Goal: Transaction & Acquisition: Purchase product/service

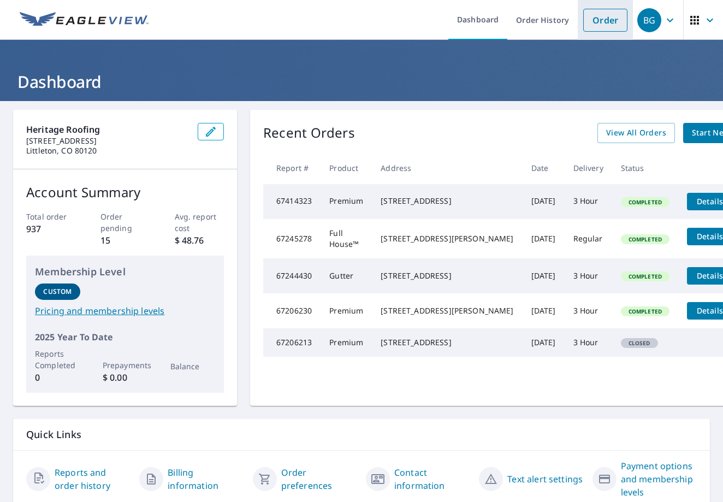
click at [605, 28] on link "Order" at bounding box center [605, 20] width 44 height 23
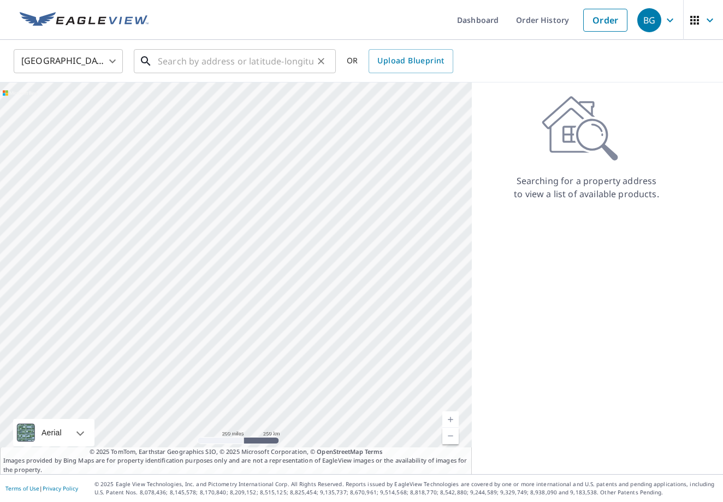
click at [194, 60] on input "text" at bounding box center [236, 61] width 156 height 31
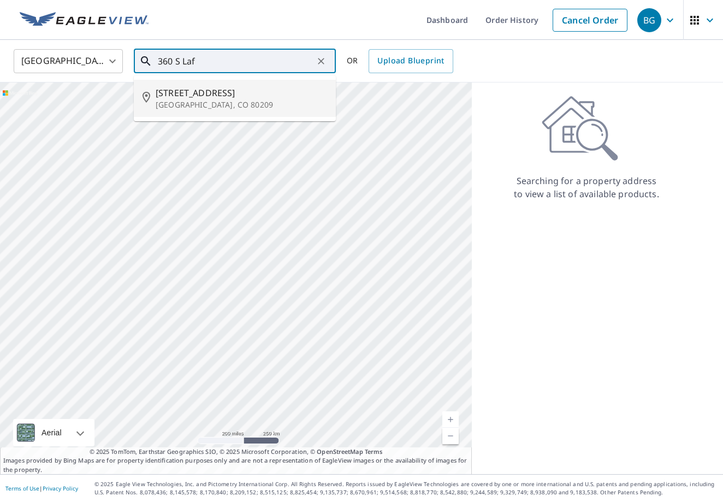
click at [170, 106] on p "[GEOGRAPHIC_DATA], CO 80209" at bounding box center [241, 104] width 171 height 11
type input "[STREET_ADDRESS]"
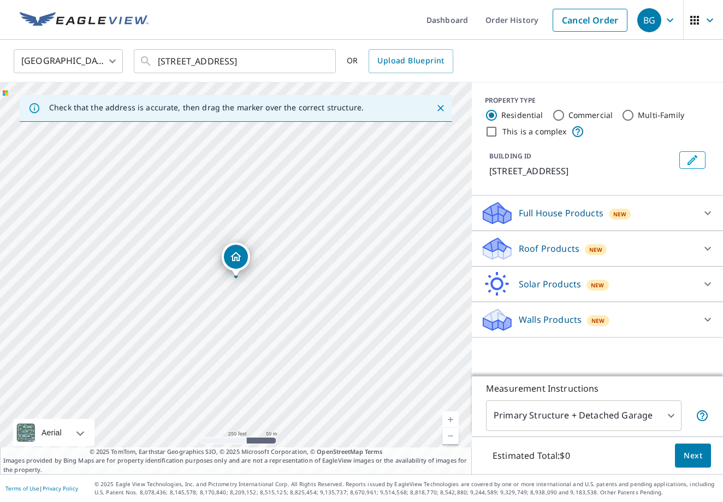
click at [448, 418] on link "Current Level 17, Zoom In" at bounding box center [450, 419] width 16 height 16
click at [558, 118] on input "Commercial" at bounding box center [558, 115] width 13 height 13
radio input "true"
type input "4"
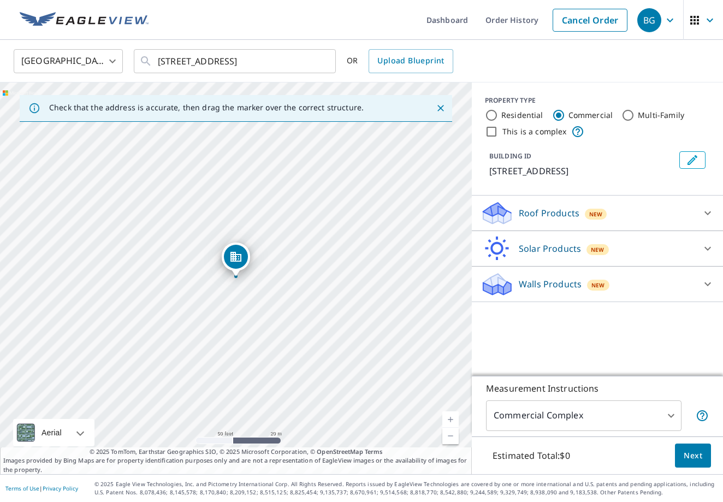
click at [707, 216] on icon at bounding box center [707, 212] width 13 height 13
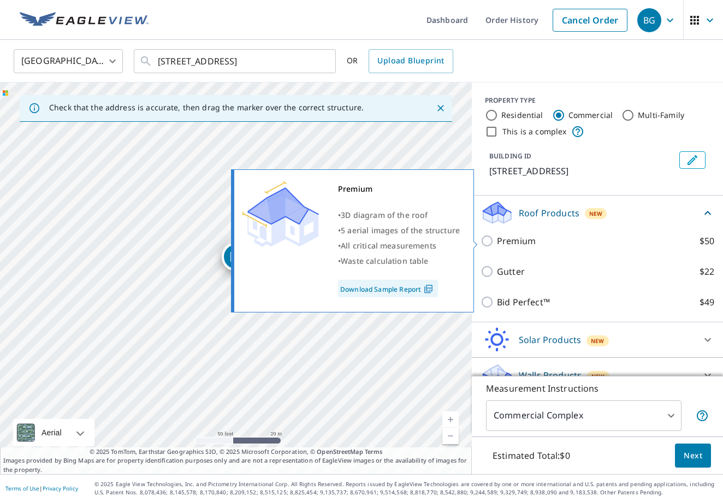
click at [490, 242] on input "Premium $50" at bounding box center [489, 240] width 16 height 13
checkbox input "true"
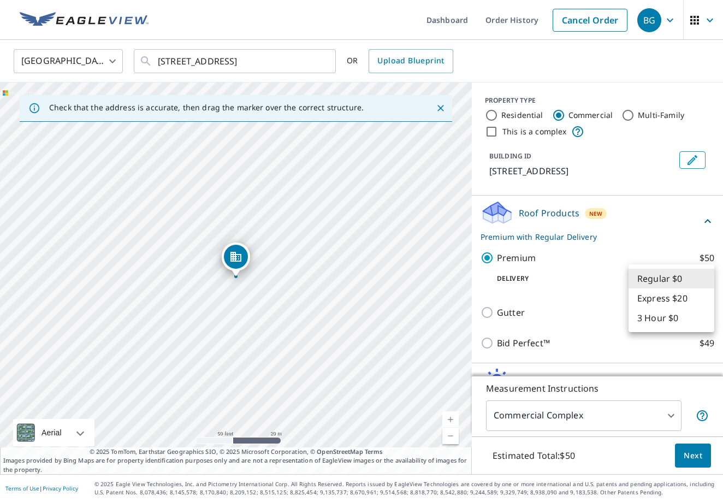
click at [706, 281] on body "BG BG Dashboard Order History Cancel Order BG [GEOGRAPHIC_DATA] [GEOGRAPHIC_DAT…" at bounding box center [361, 251] width 723 height 502
click at [691, 320] on li "3 Hour $0" at bounding box center [672, 318] width 86 height 20
type input "7"
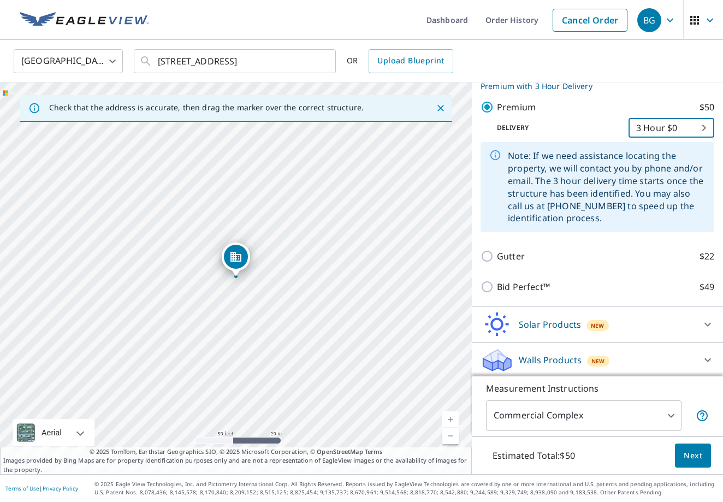
scroll to position [150, 0]
click at [697, 457] on span "Next" at bounding box center [693, 456] width 19 height 14
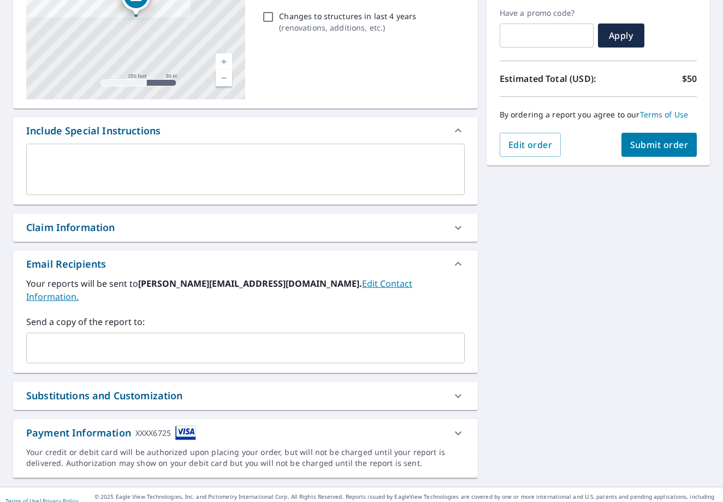
scroll to position [182, 0]
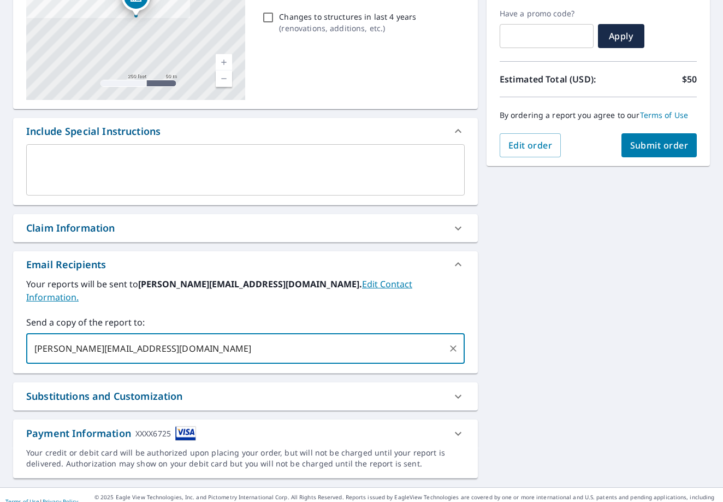
type input "[PERSON_NAME][EMAIL_ADDRESS][DOMAIN_NAME]"
click at [654, 143] on span "Submit order" at bounding box center [659, 145] width 58 height 12
checkbox input "true"
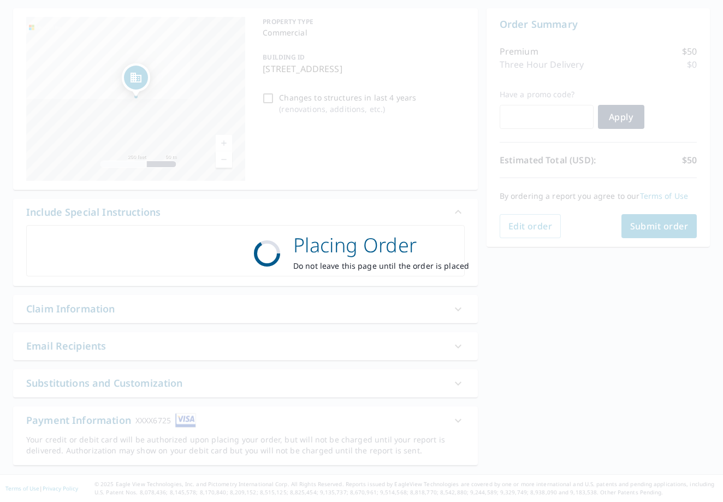
scroll to position [102, 0]
